Goal: Submit feedback/report problem

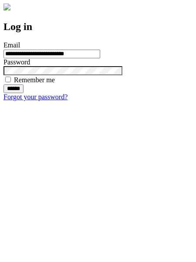
type input "**********"
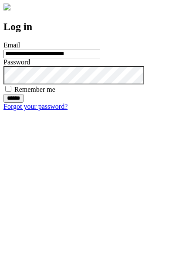
click at [23, 103] on input "******" at bounding box center [13, 98] width 20 height 9
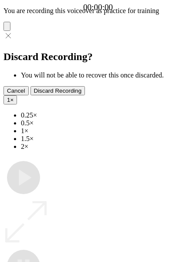
type input "**********"
